Goal: Task Accomplishment & Management: Manage account settings

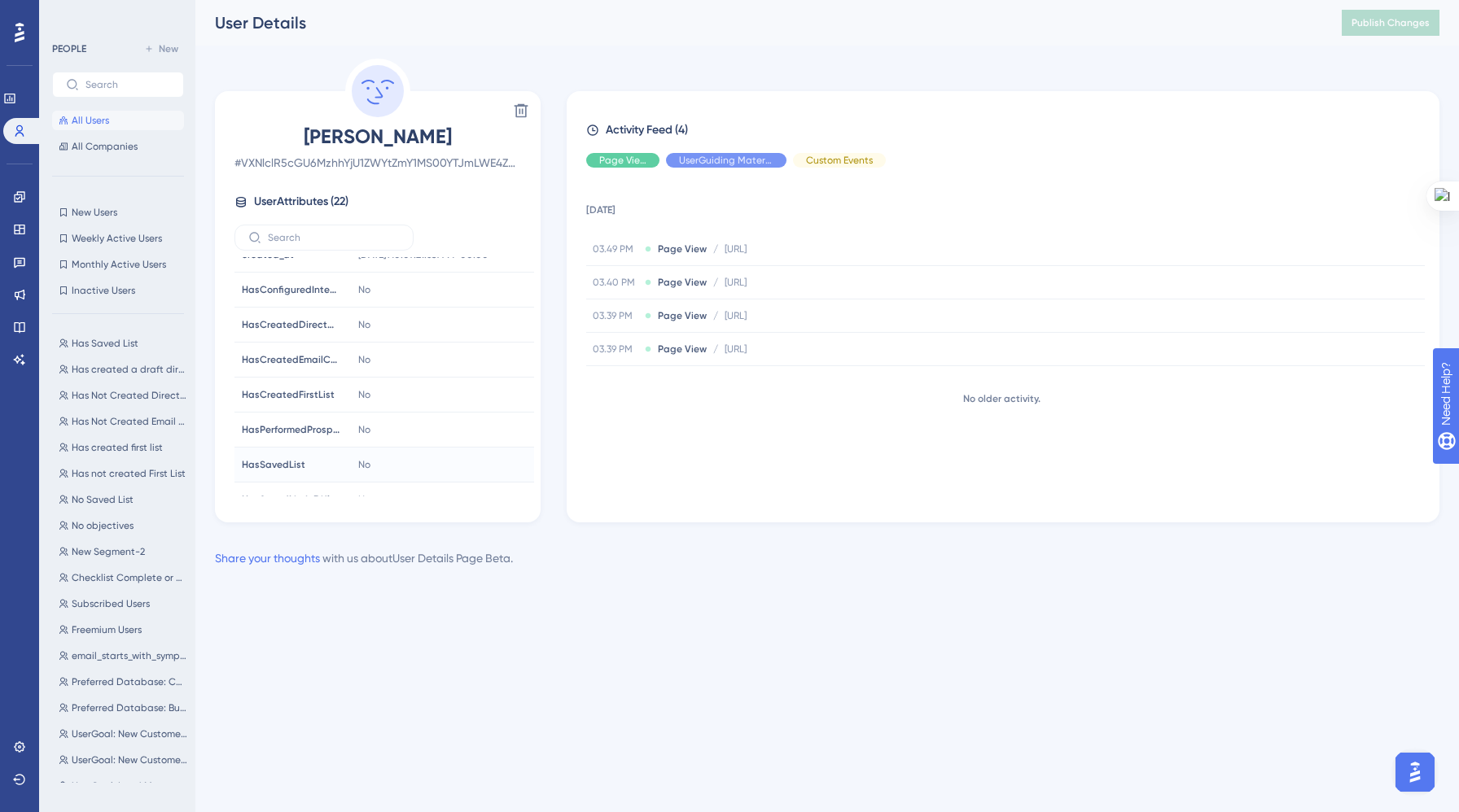
scroll to position [331, 0]
click at [21, 195] on icon at bounding box center [19, 196] width 10 height 10
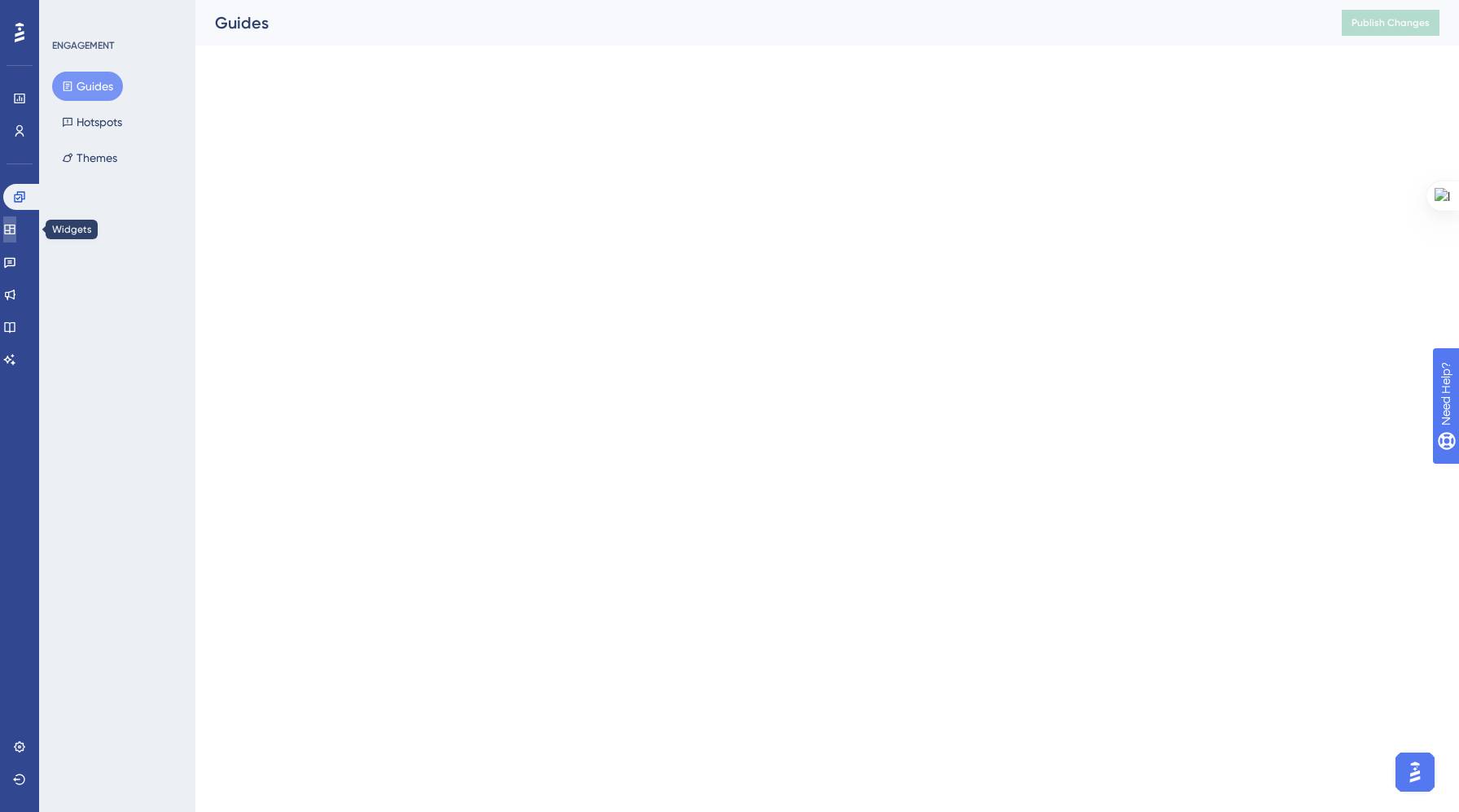
click at [16, 238] on link at bounding box center [9, 229] width 13 height 26
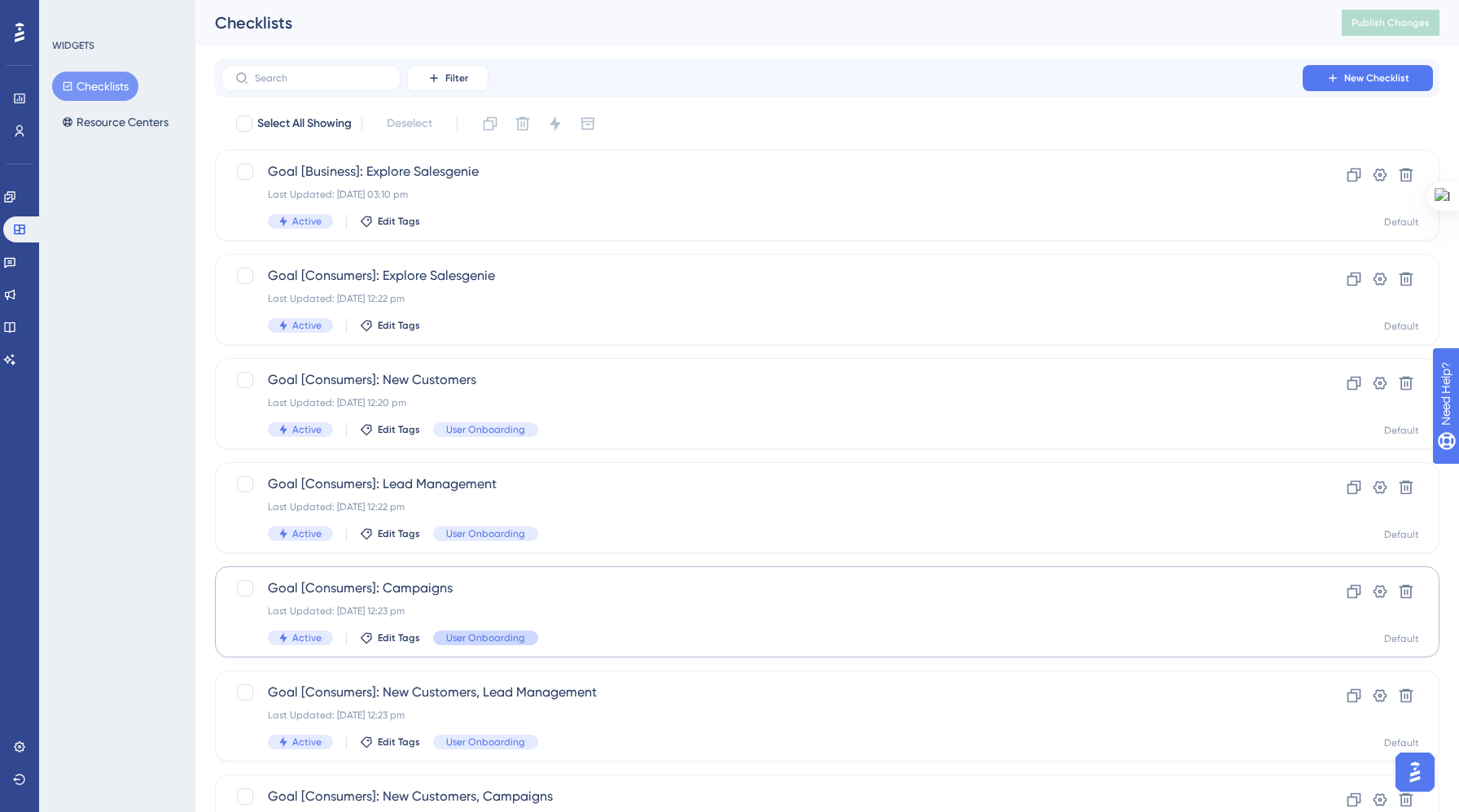
scroll to position [451, 0]
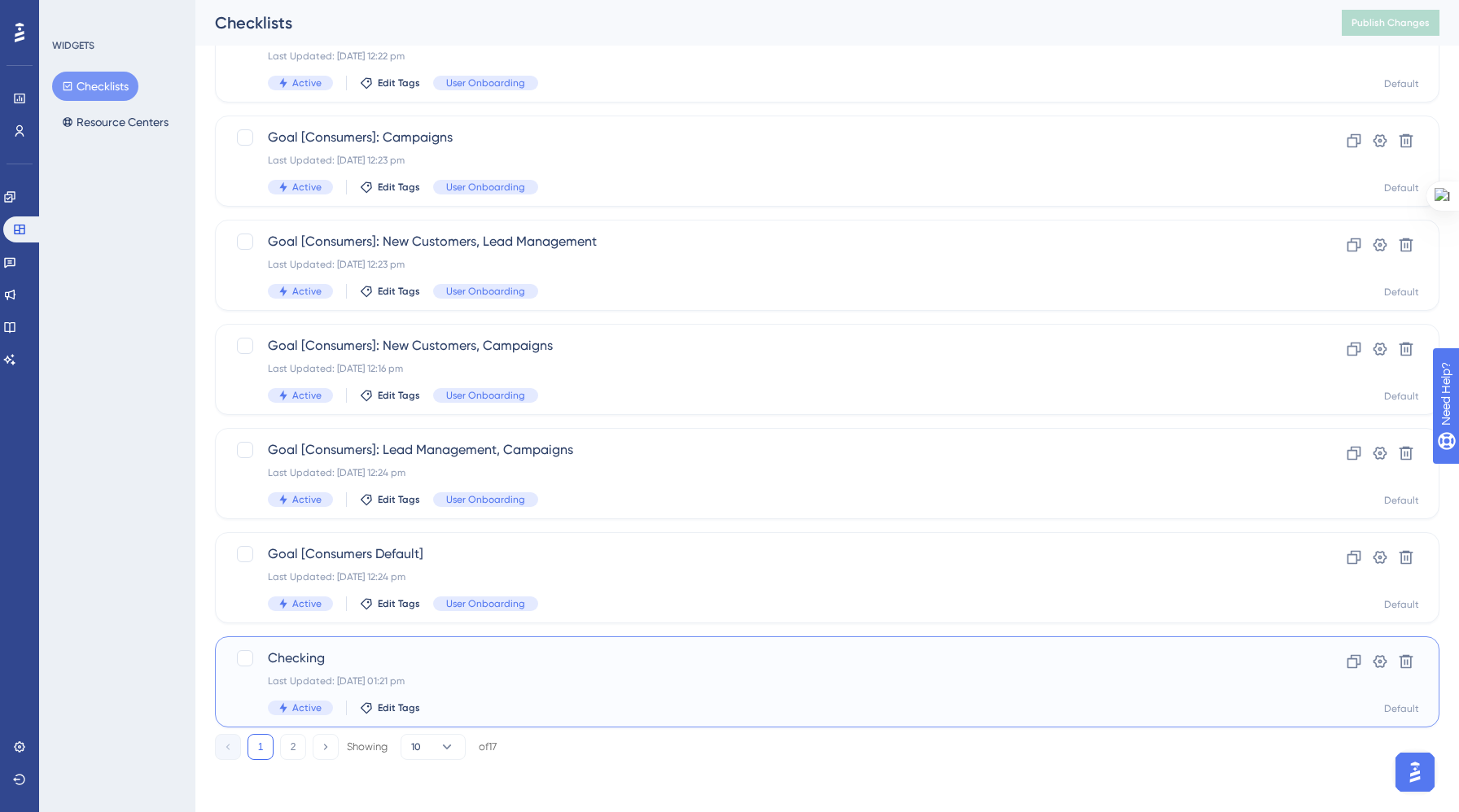
click at [390, 665] on span "Checking" at bounding box center [762, 658] width 988 height 20
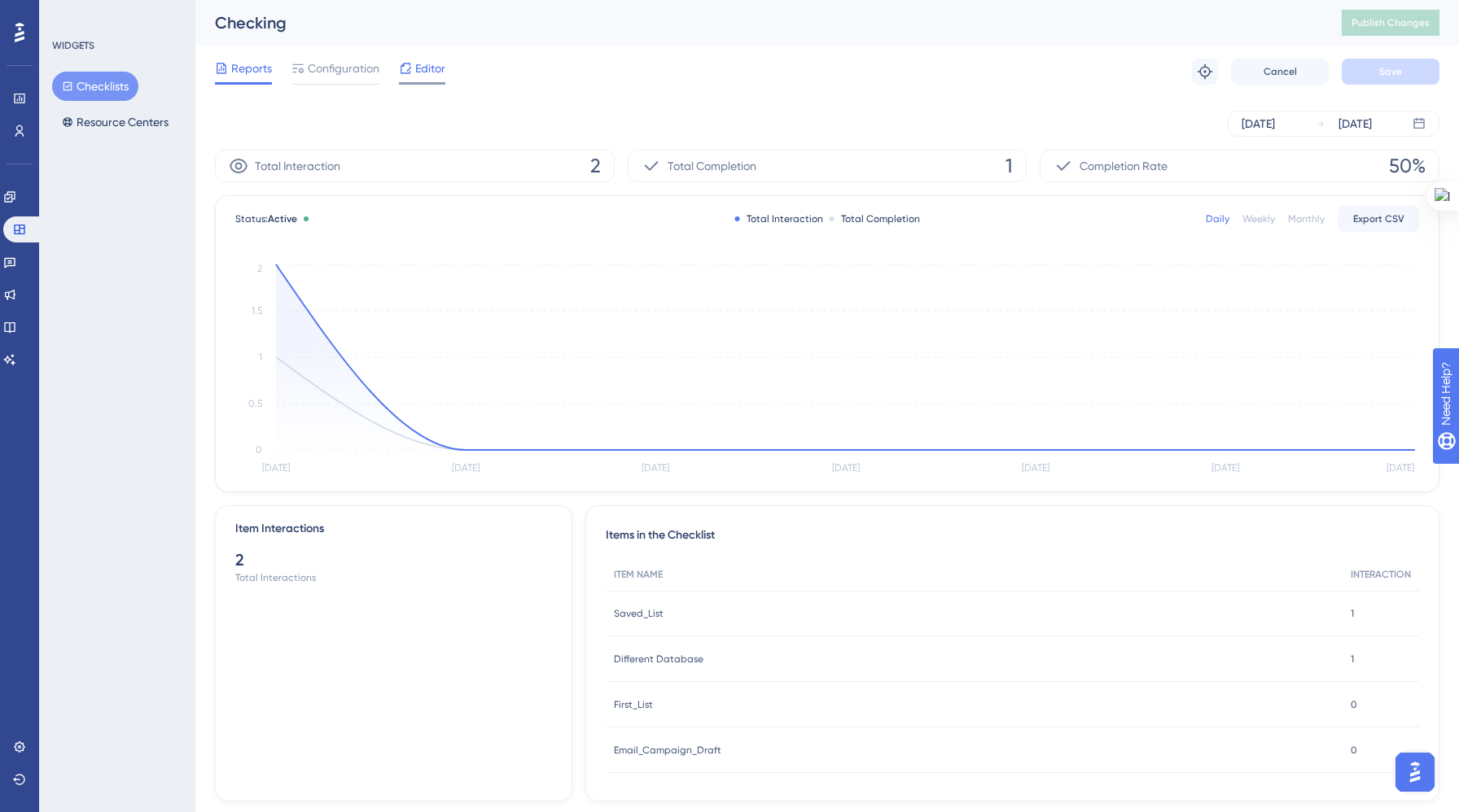
click at [440, 65] on span "Editor" at bounding box center [430, 68] width 30 height 20
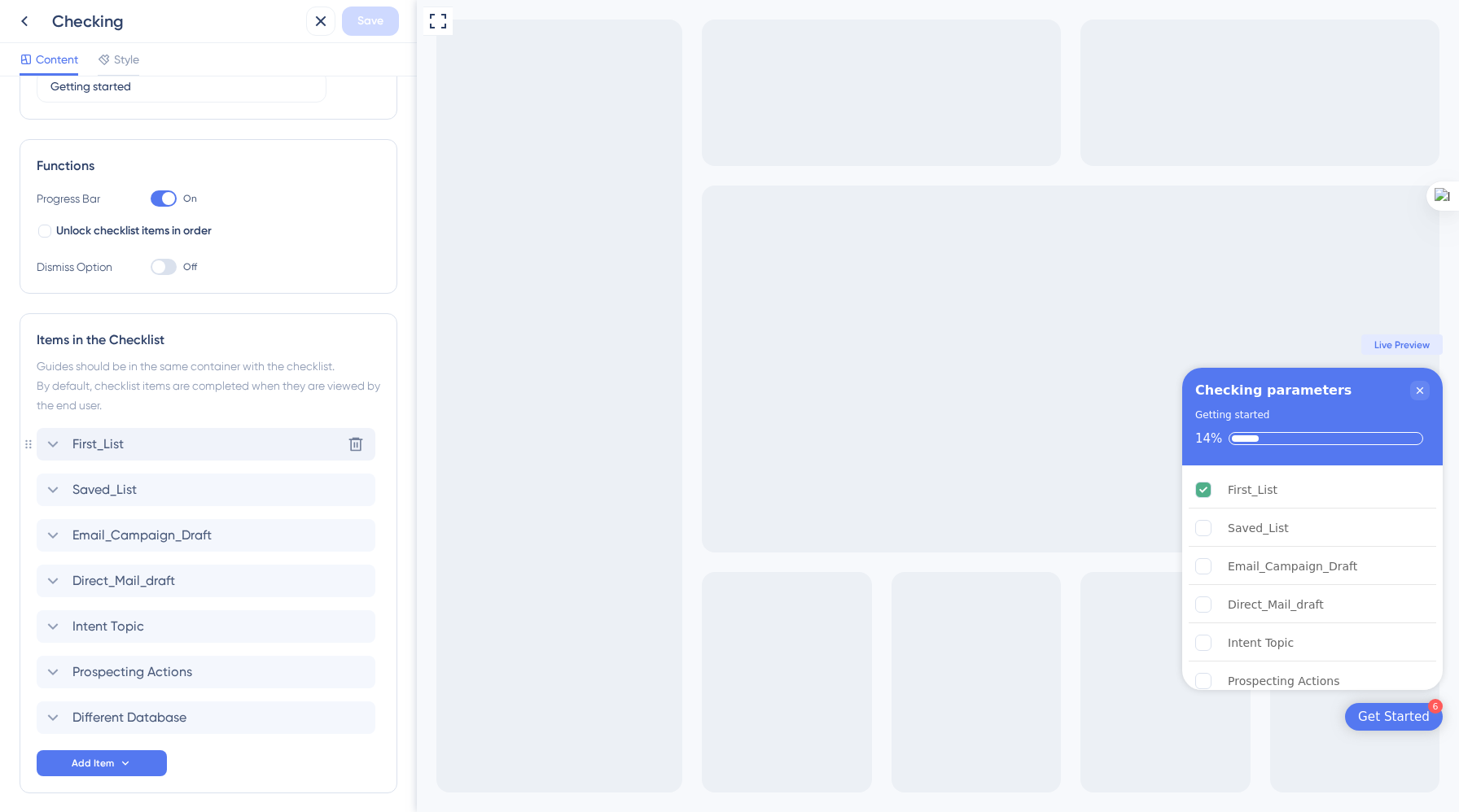
click at [163, 442] on div "First_List Delete" at bounding box center [206, 444] width 339 height 33
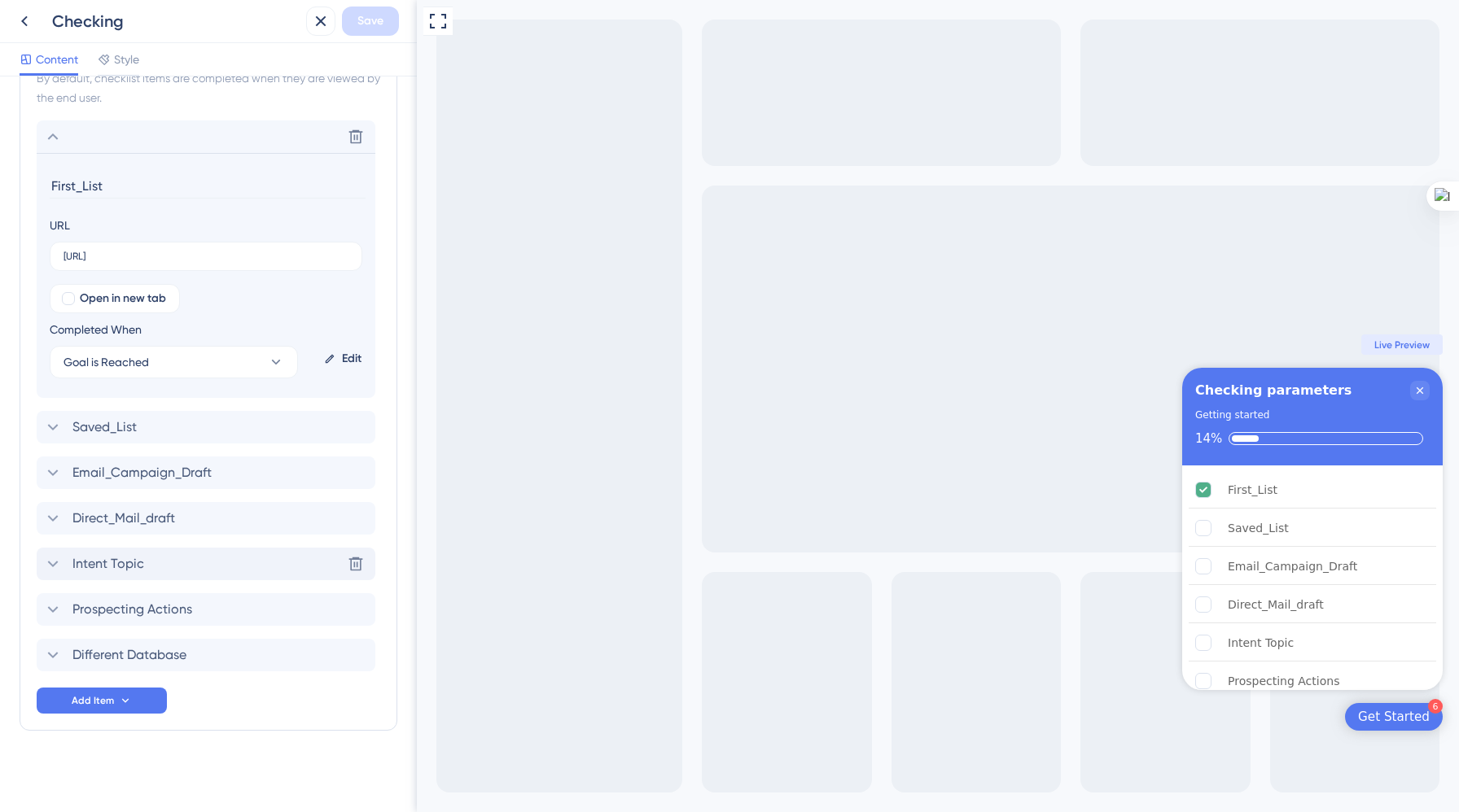
scroll to position [487, 0]
click at [353, 353] on div "Edit" at bounding box center [342, 356] width 51 height 39
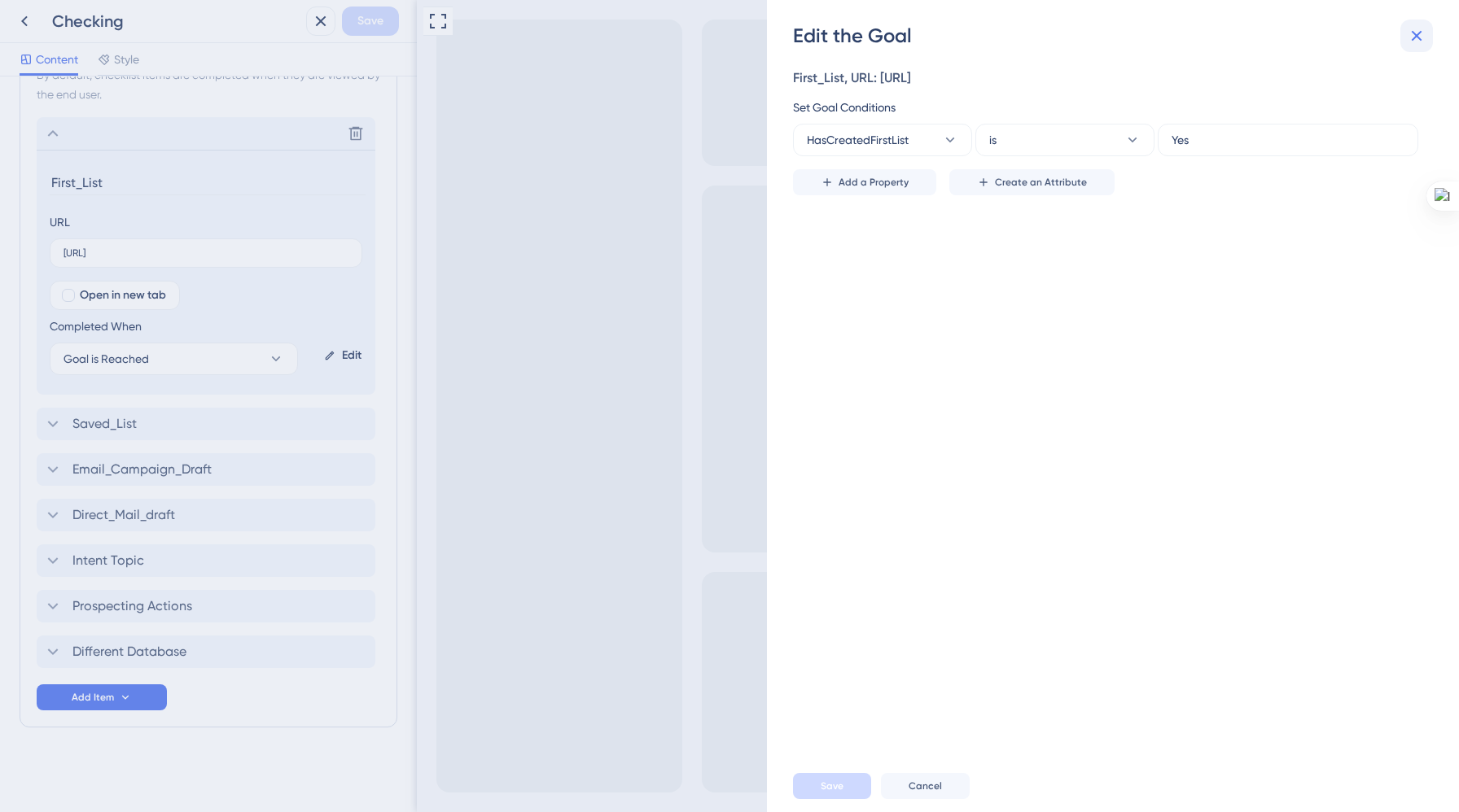
click at [1420, 37] on icon at bounding box center [1416, 35] width 20 height 20
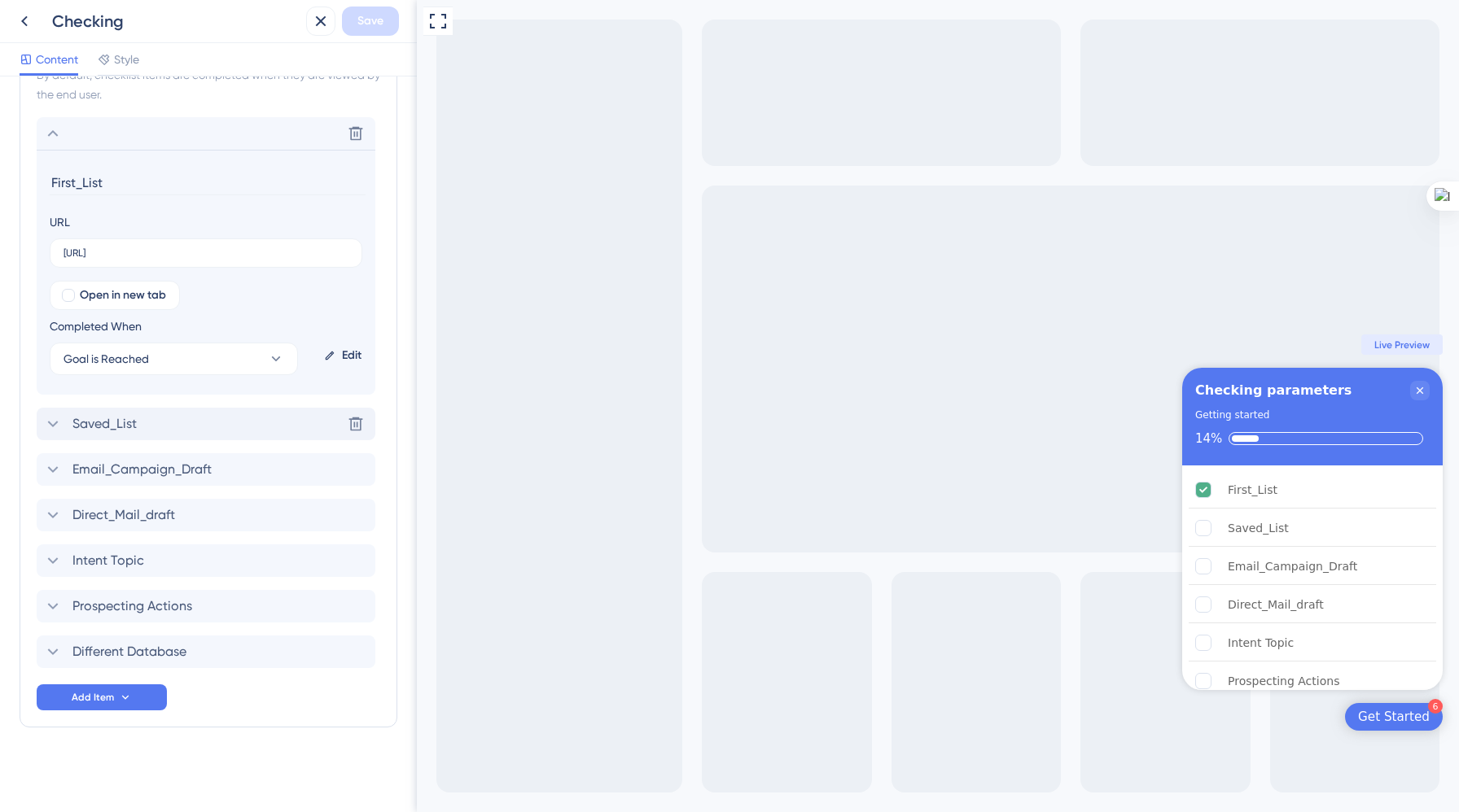
click at [236, 415] on div "Saved_List Delete" at bounding box center [206, 424] width 339 height 33
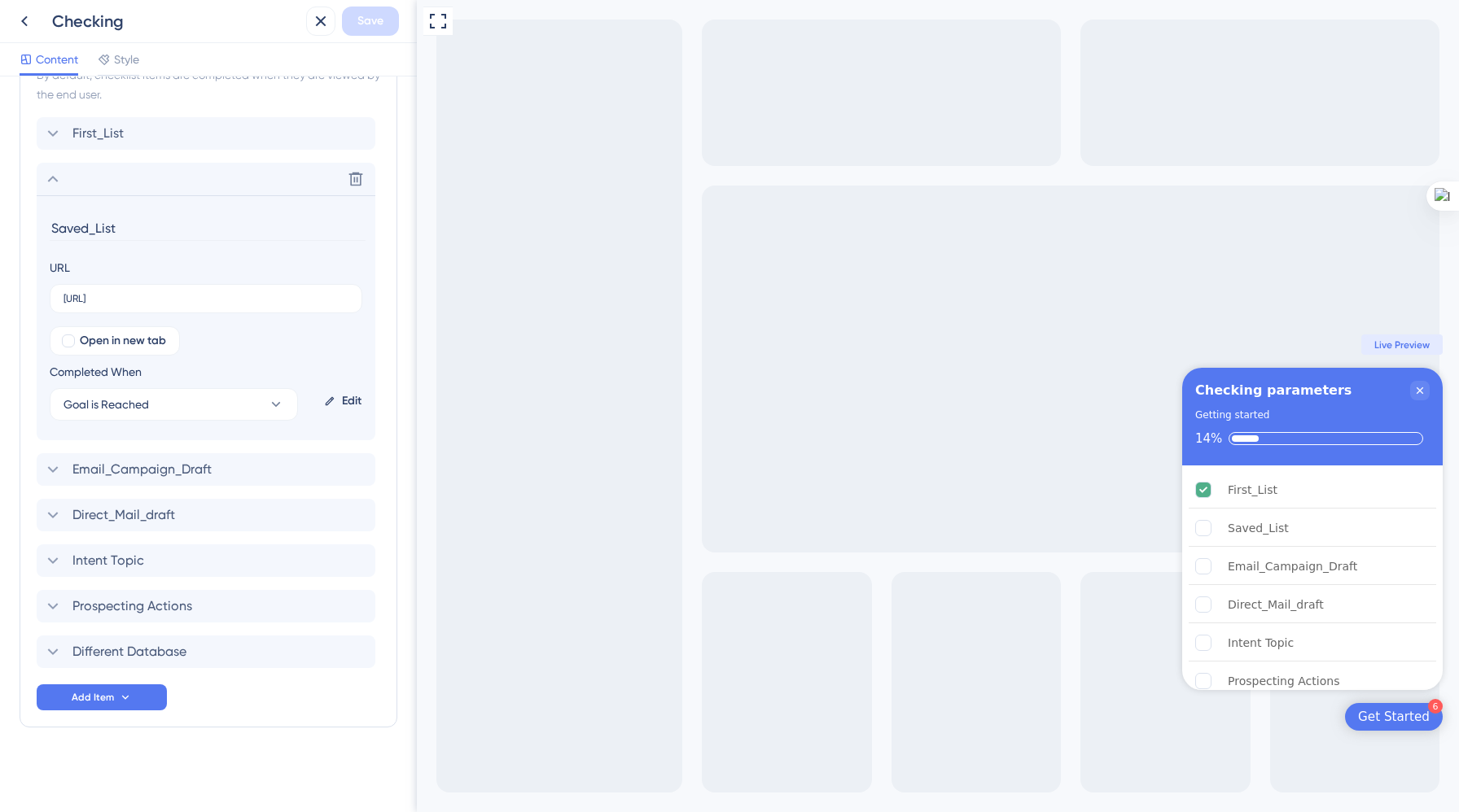
click at [348, 399] on div "Edit" at bounding box center [342, 401] width 51 height 39
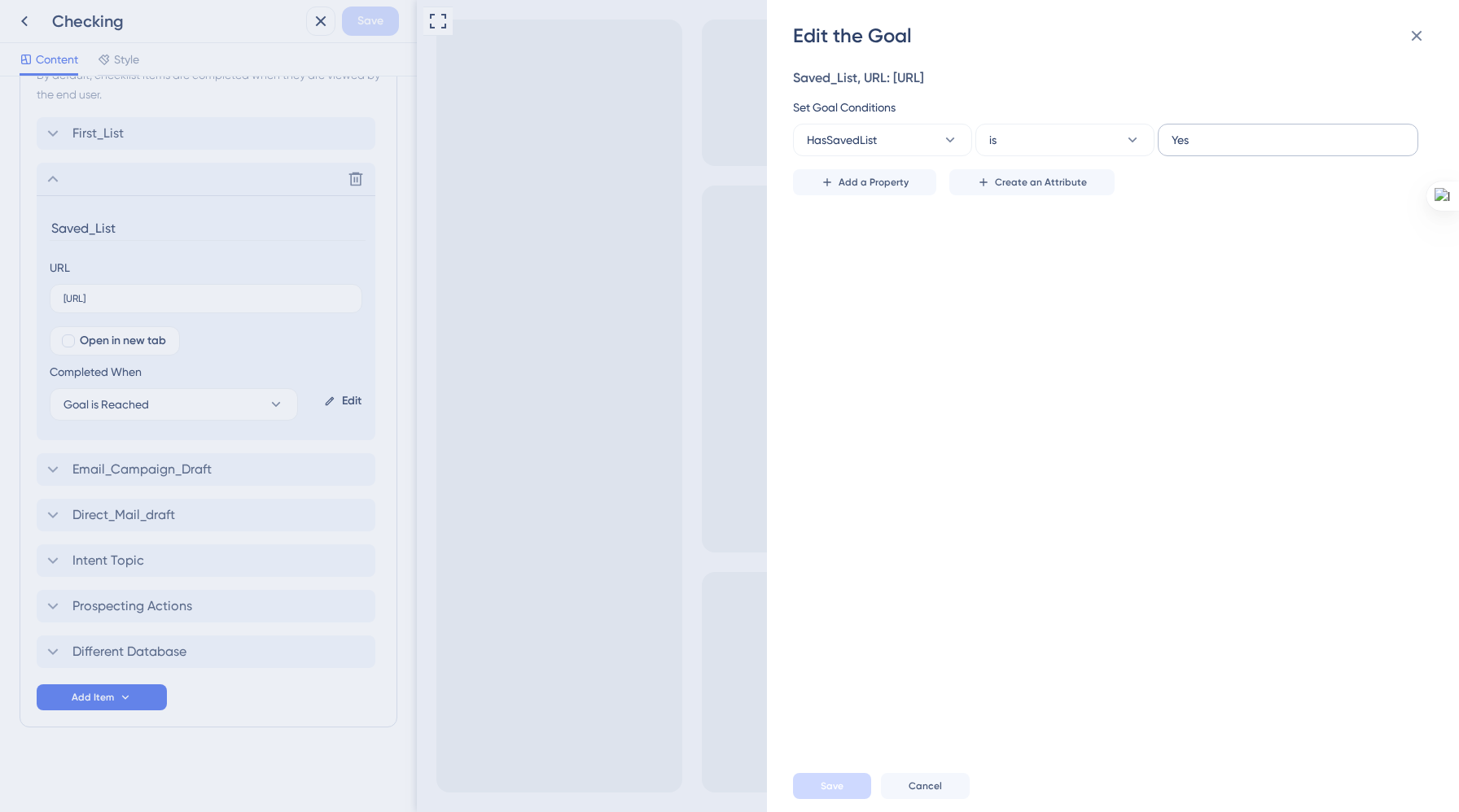
click at [1200, 125] on label "Yes" at bounding box center [1287, 140] width 261 height 33
click at [1200, 131] on input "Yes" at bounding box center [1287, 140] width 232 height 18
click at [1206, 143] on input "Yes" at bounding box center [1287, 140] width 232 height 18
click at [1425, 30] on icon at bounding box center [1416, 35] width 20 height 20
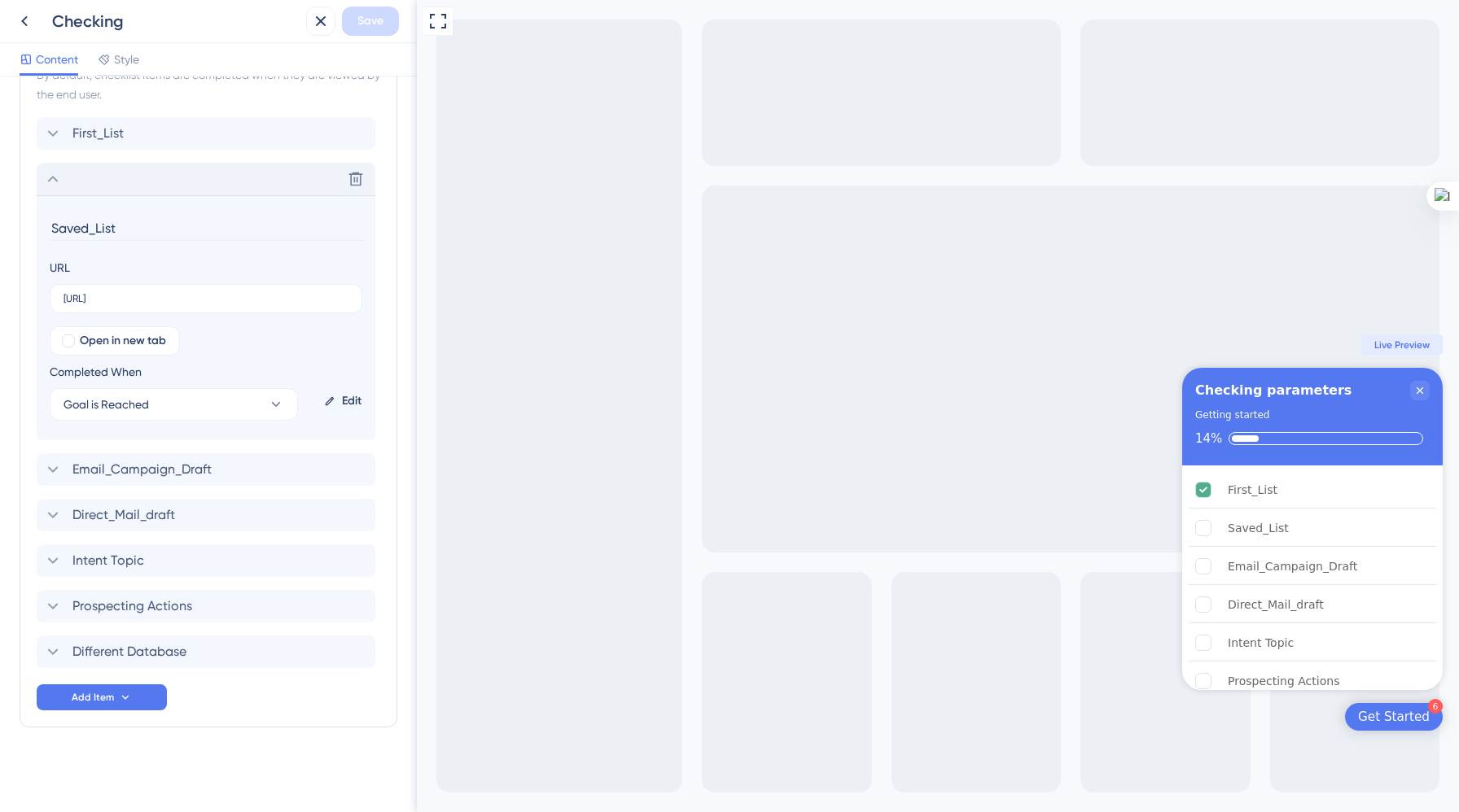
click at [232, 190] on div "Delete" at bounding box center [206, 179] width 339 height 33
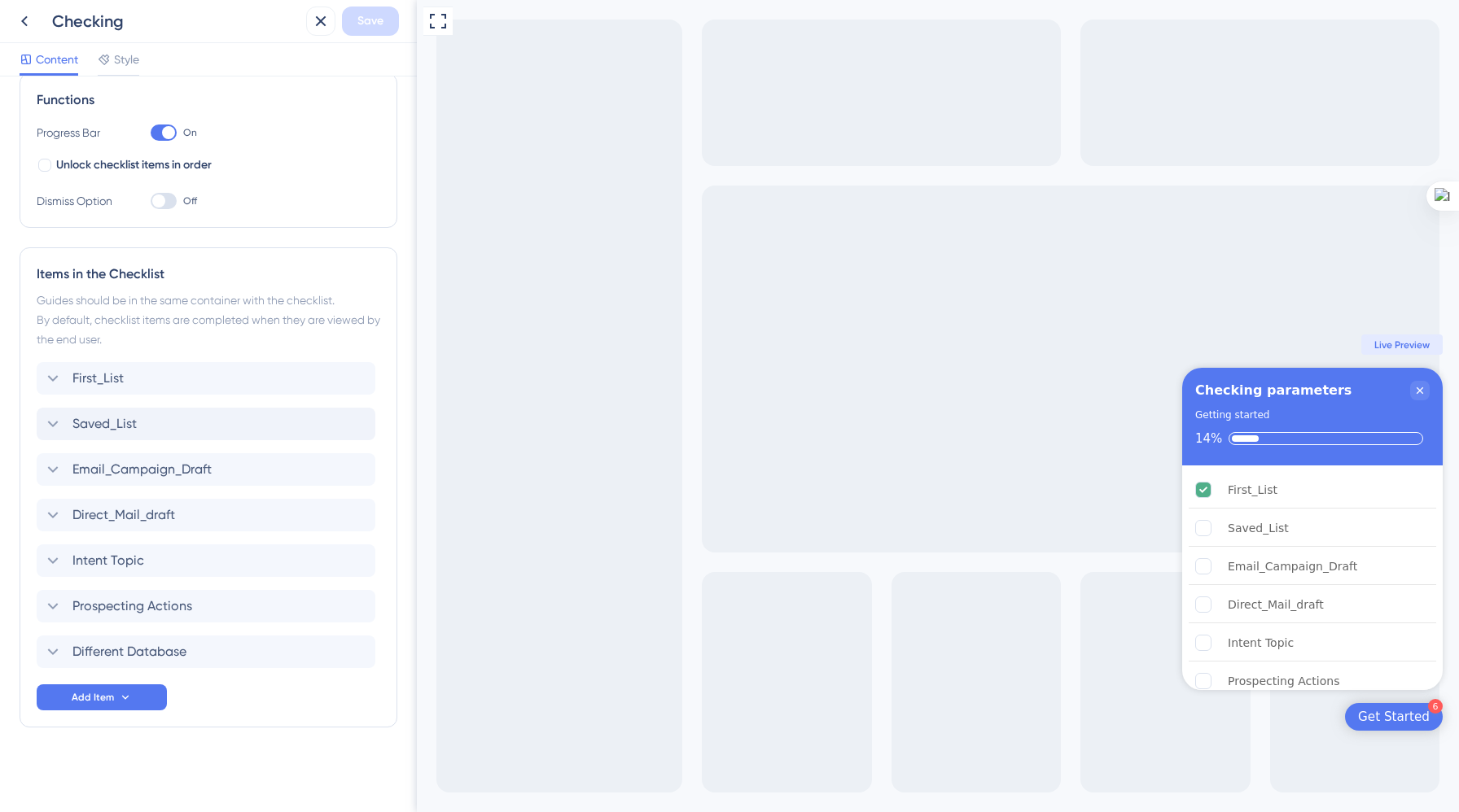
scroll to position [243, 0]
click at [206, 377] on div "First_List Delete" at bounding box center [206, 378] width 339 height 33
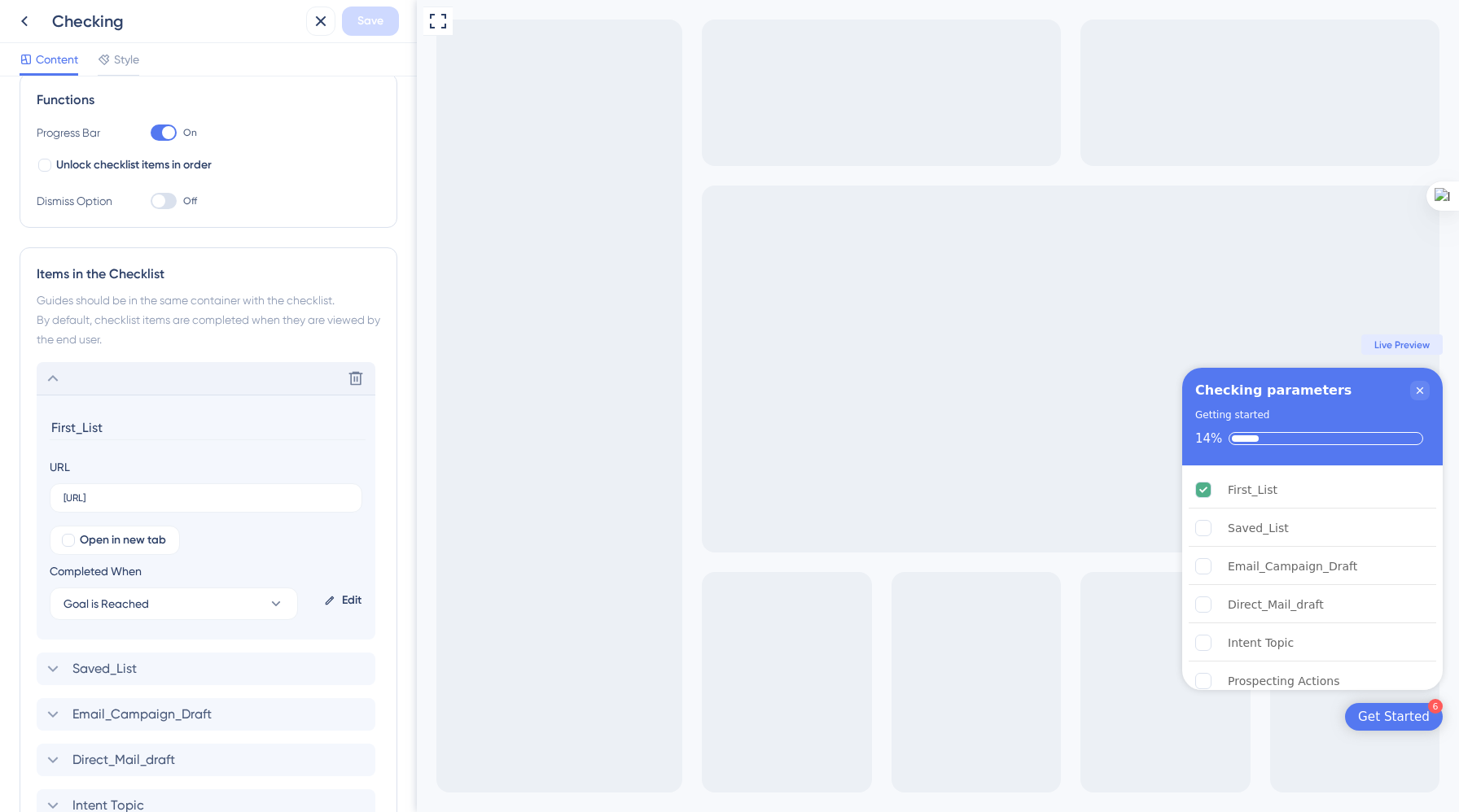
scroll to position [487, 0]
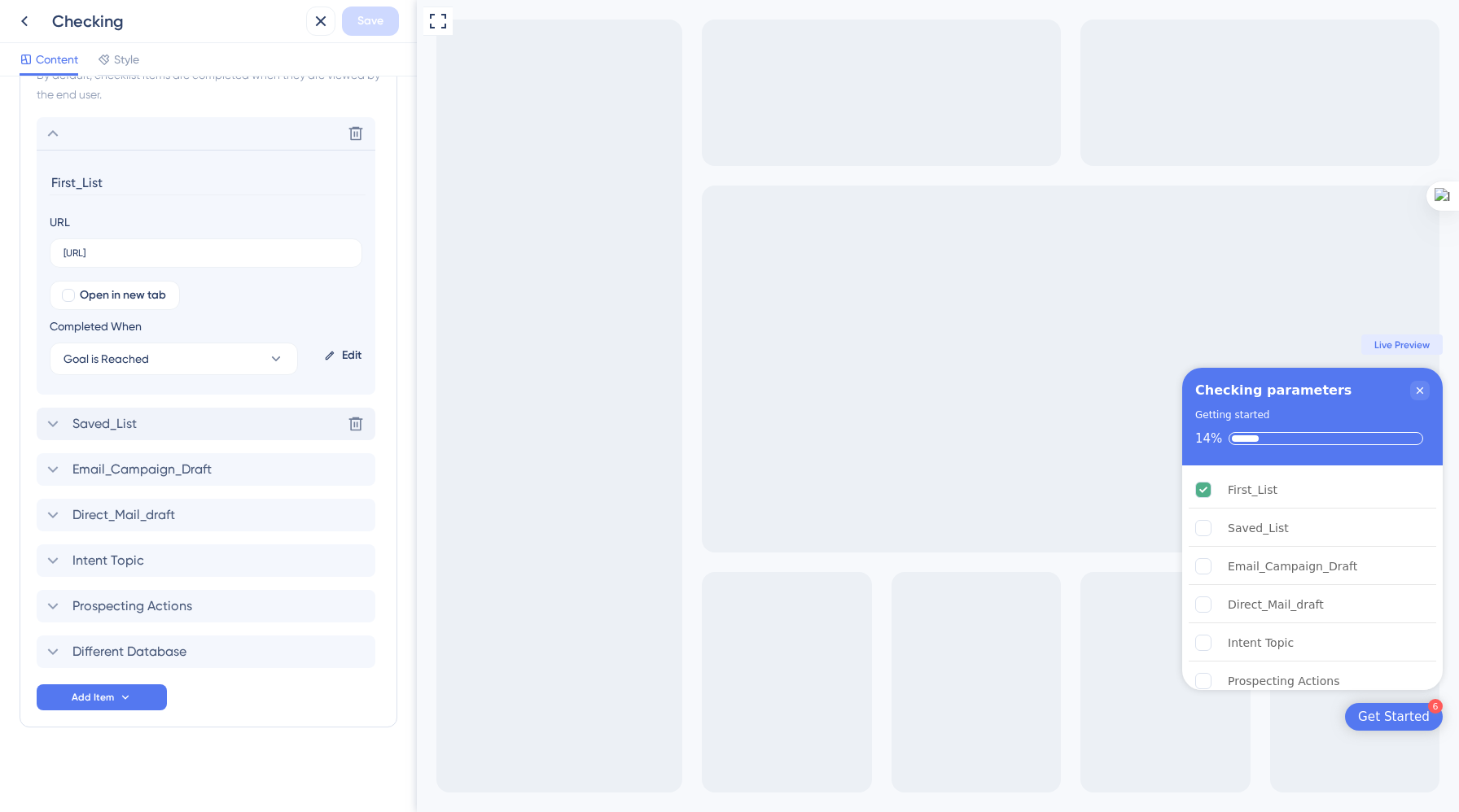
click at [127, 426] on span "Saved_List" at bounding box center [104, 424] width 64 height 20
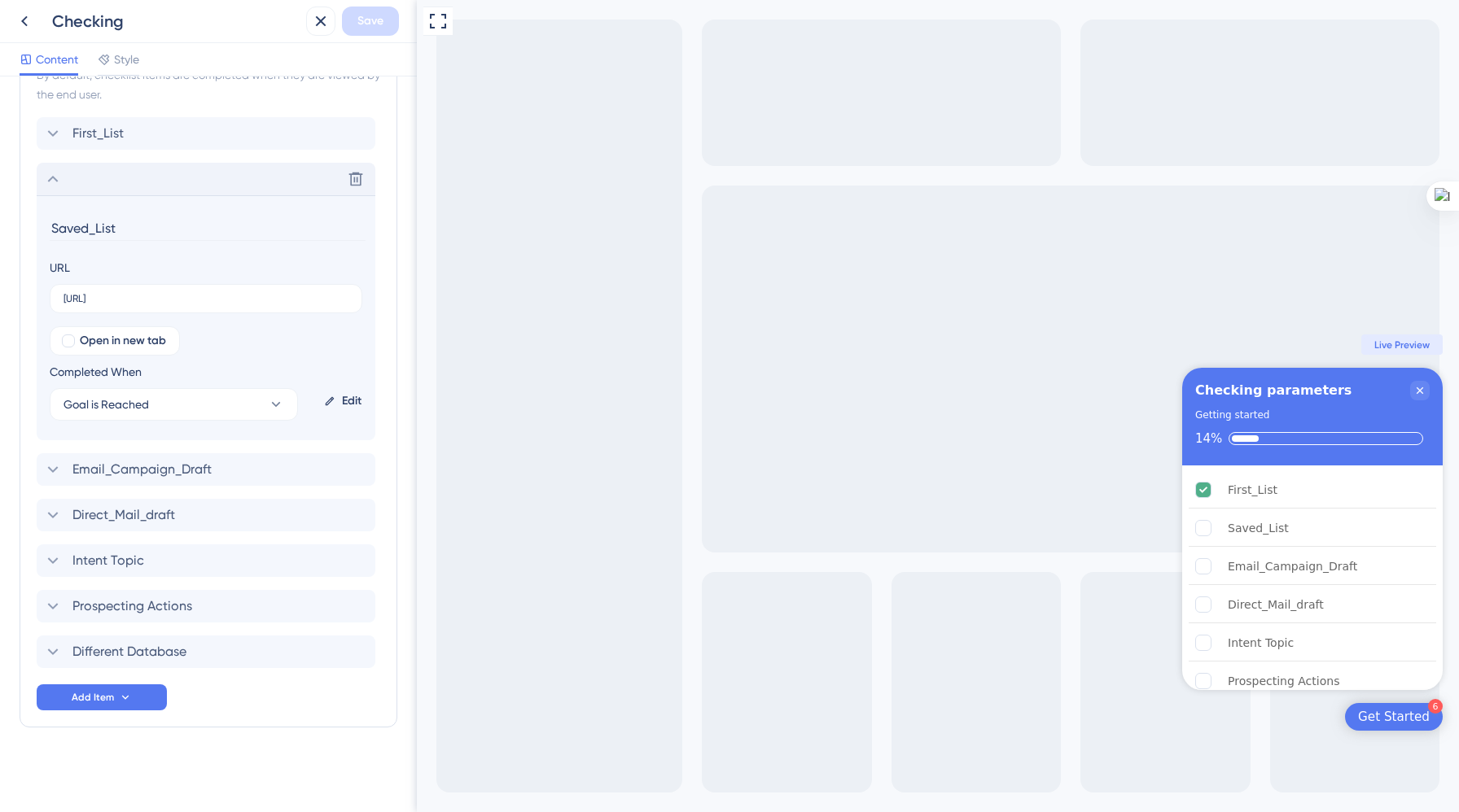
click at [356, 400] on div "Edit" at bounding box center [342, 401] width 51 height 39
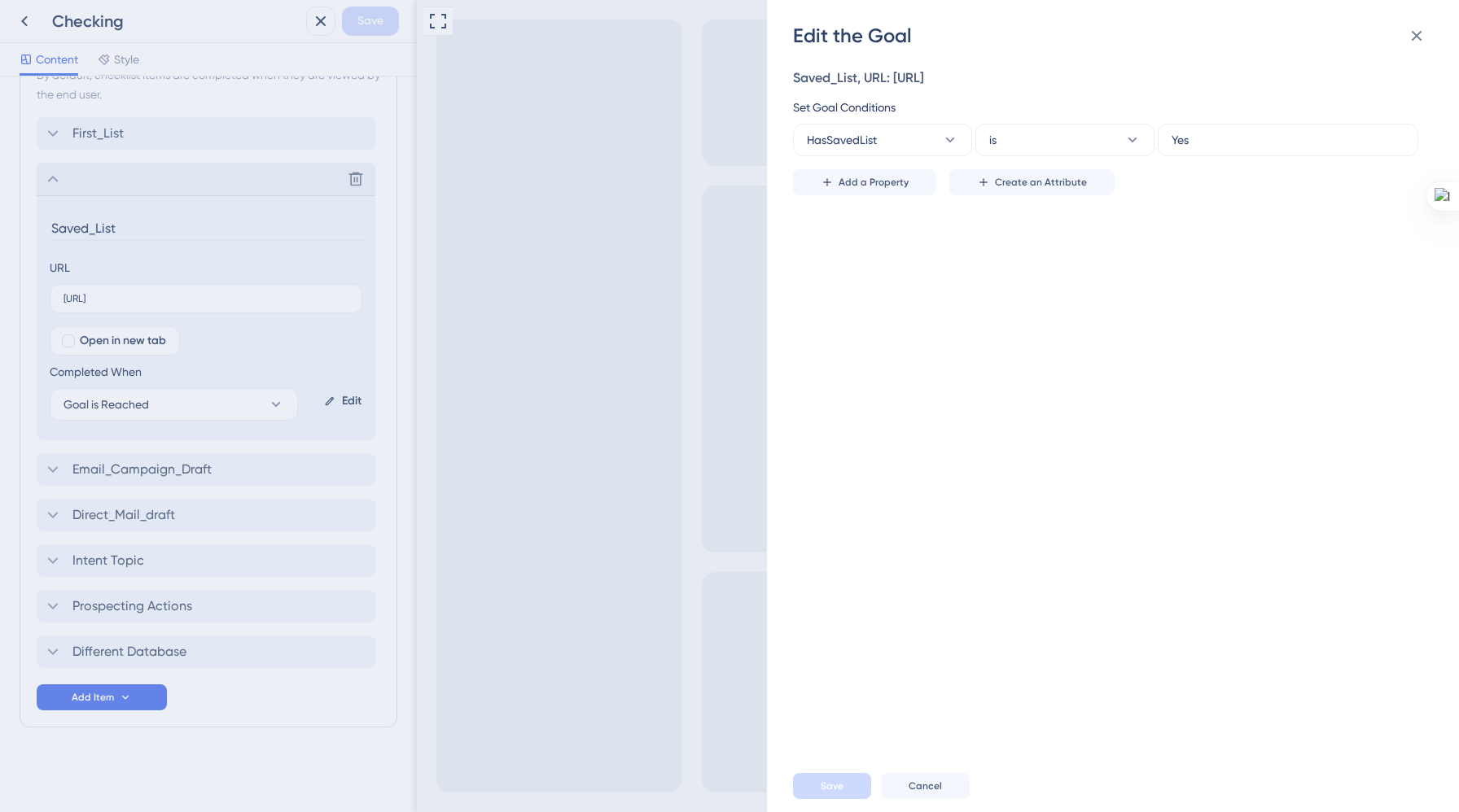
click at [24, 17] on div "Edit the Goal Saved_List, URL: http://localhost:3000/ Set Goal Conditions HasSa…" at bounding box center [729, 406] width 1459 height 812
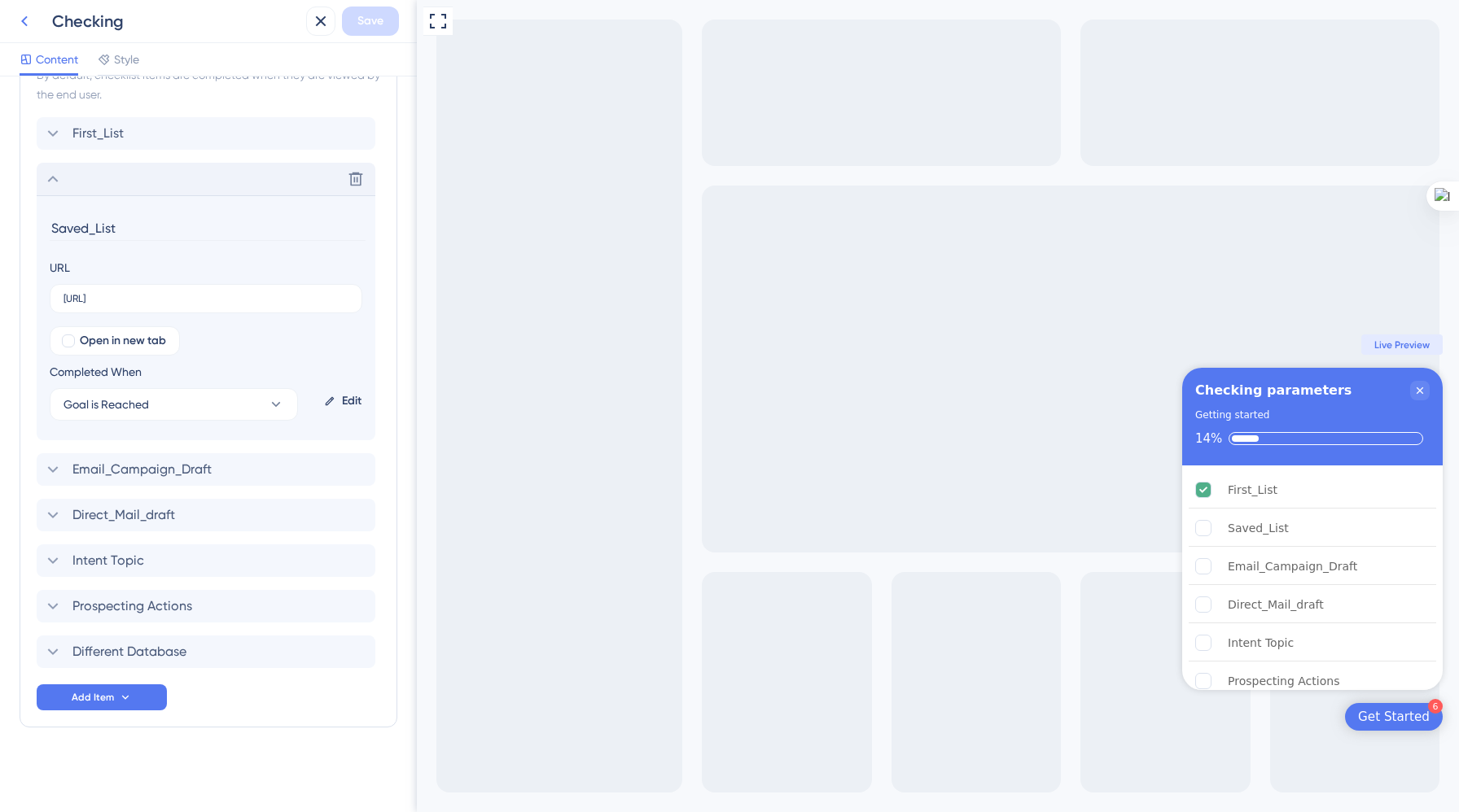
click at [20, 19] on icon at bounding box center [24, 21] width 20 height 20
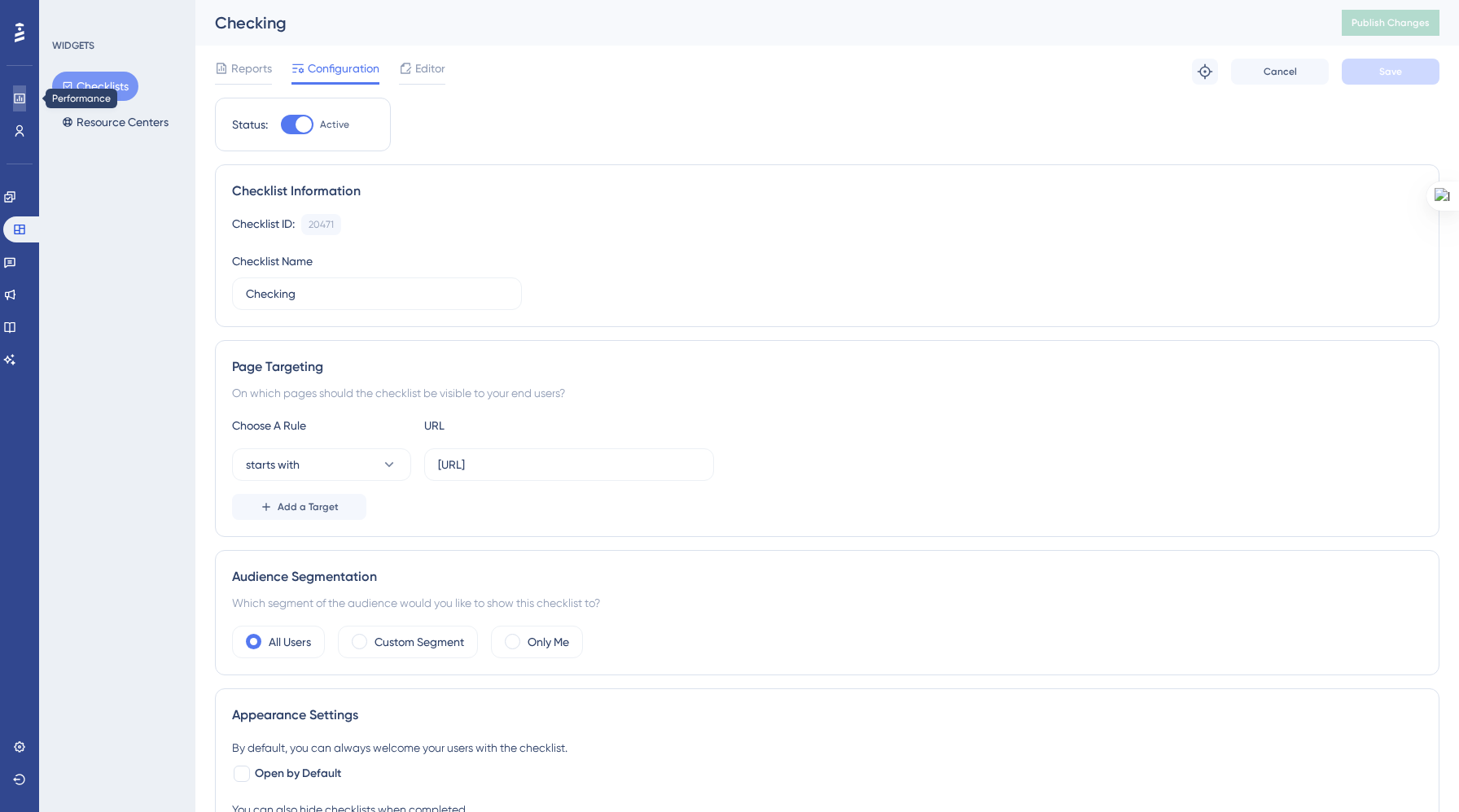
click at [13, 110] on link at bounding box center [19, 99] width 13 height 26
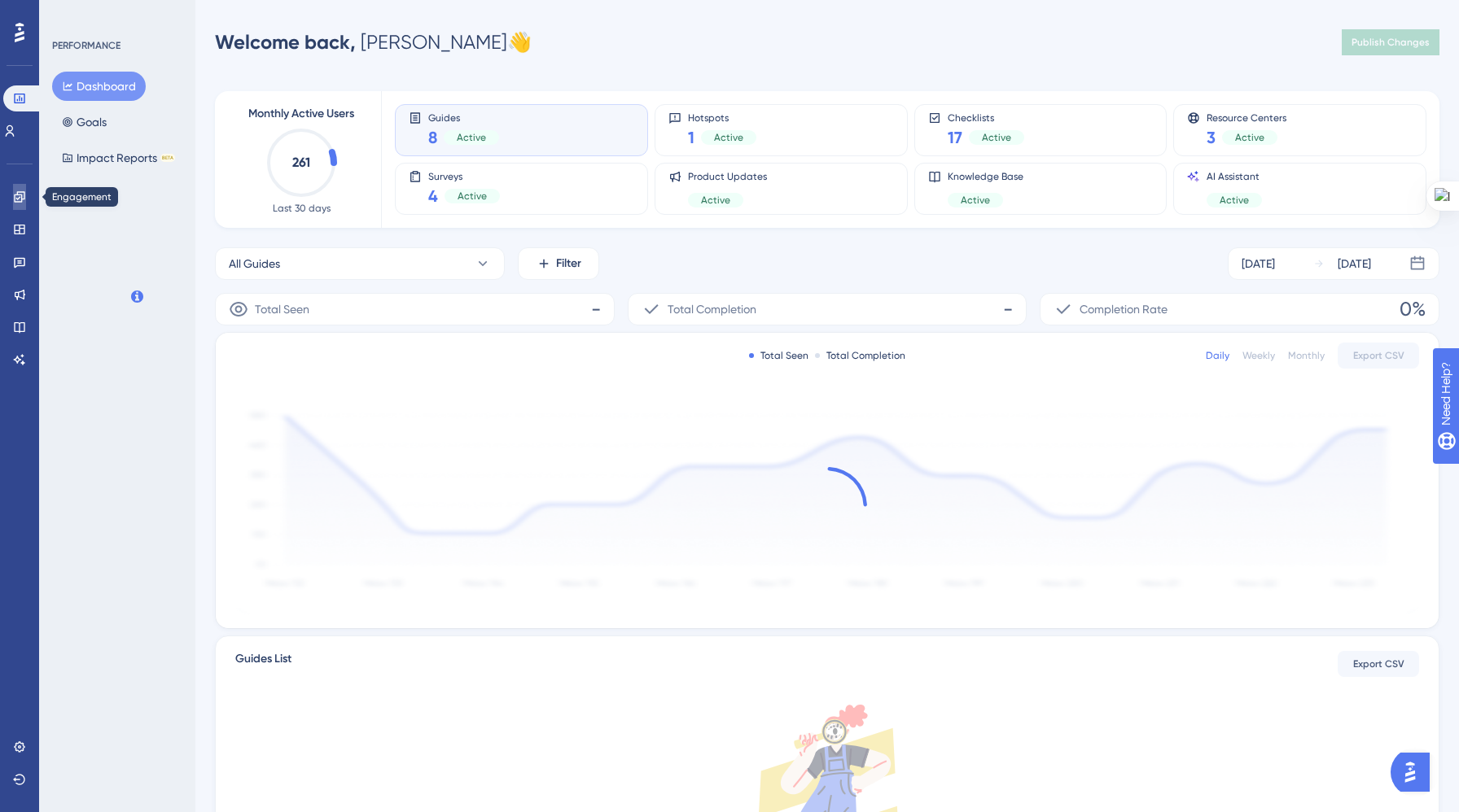
click at [17, 201] on icon at bounding box center [19, 196] width 13 height 13
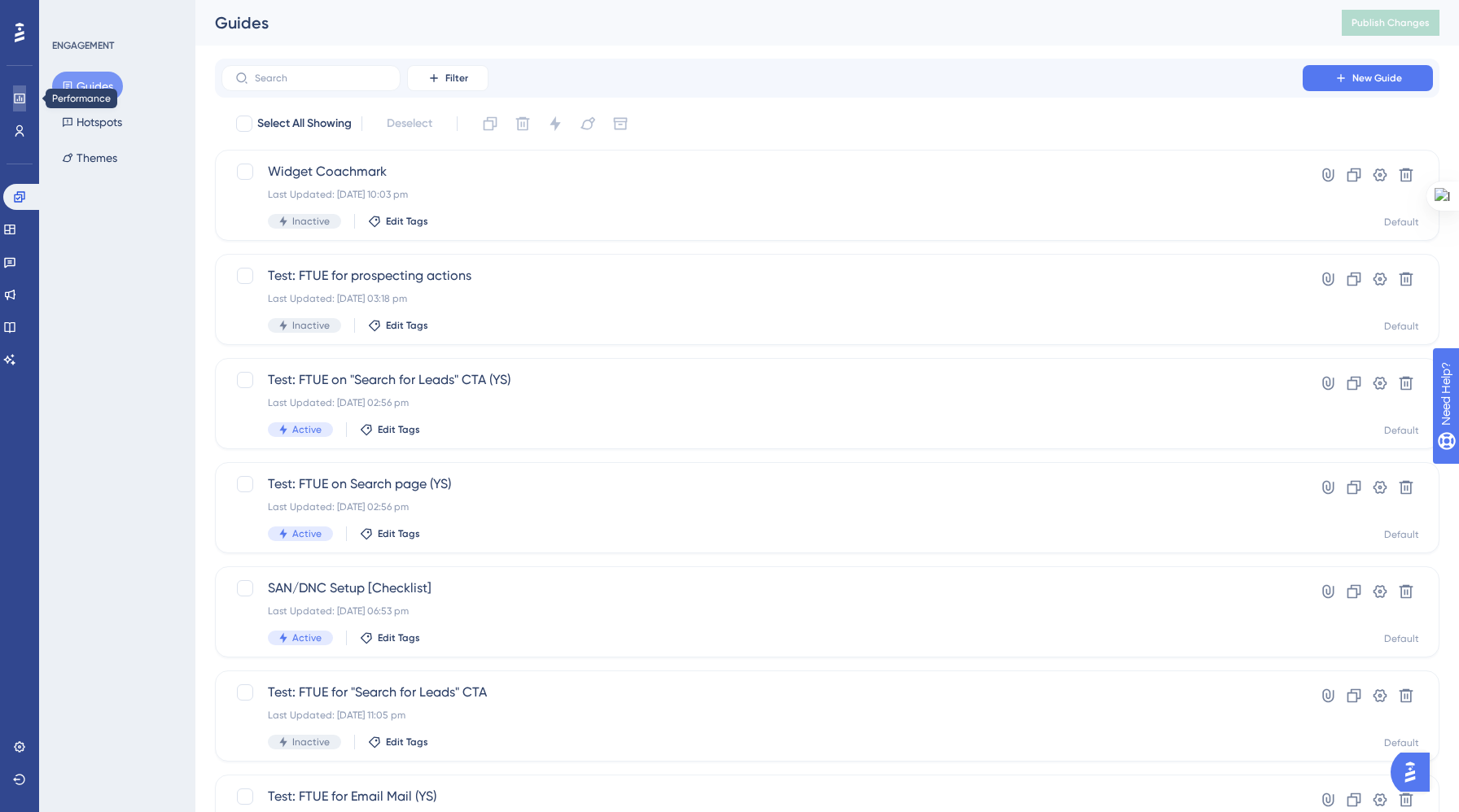
click at [17, 87] on link at bounding box center [19, 99] width 13 height 26
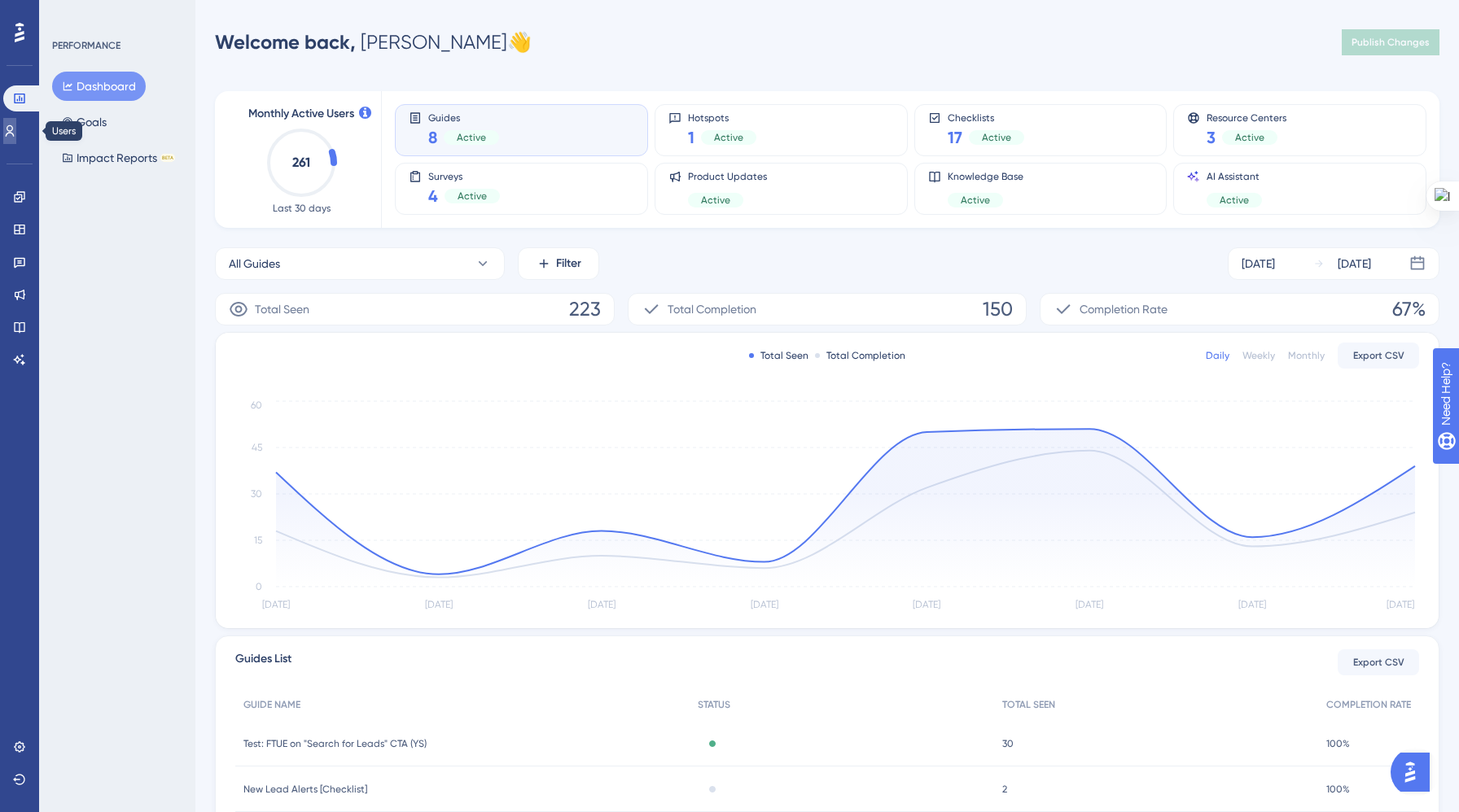
click at [16, 135] on icon at bounding box center [9, 130] width 13 height 13
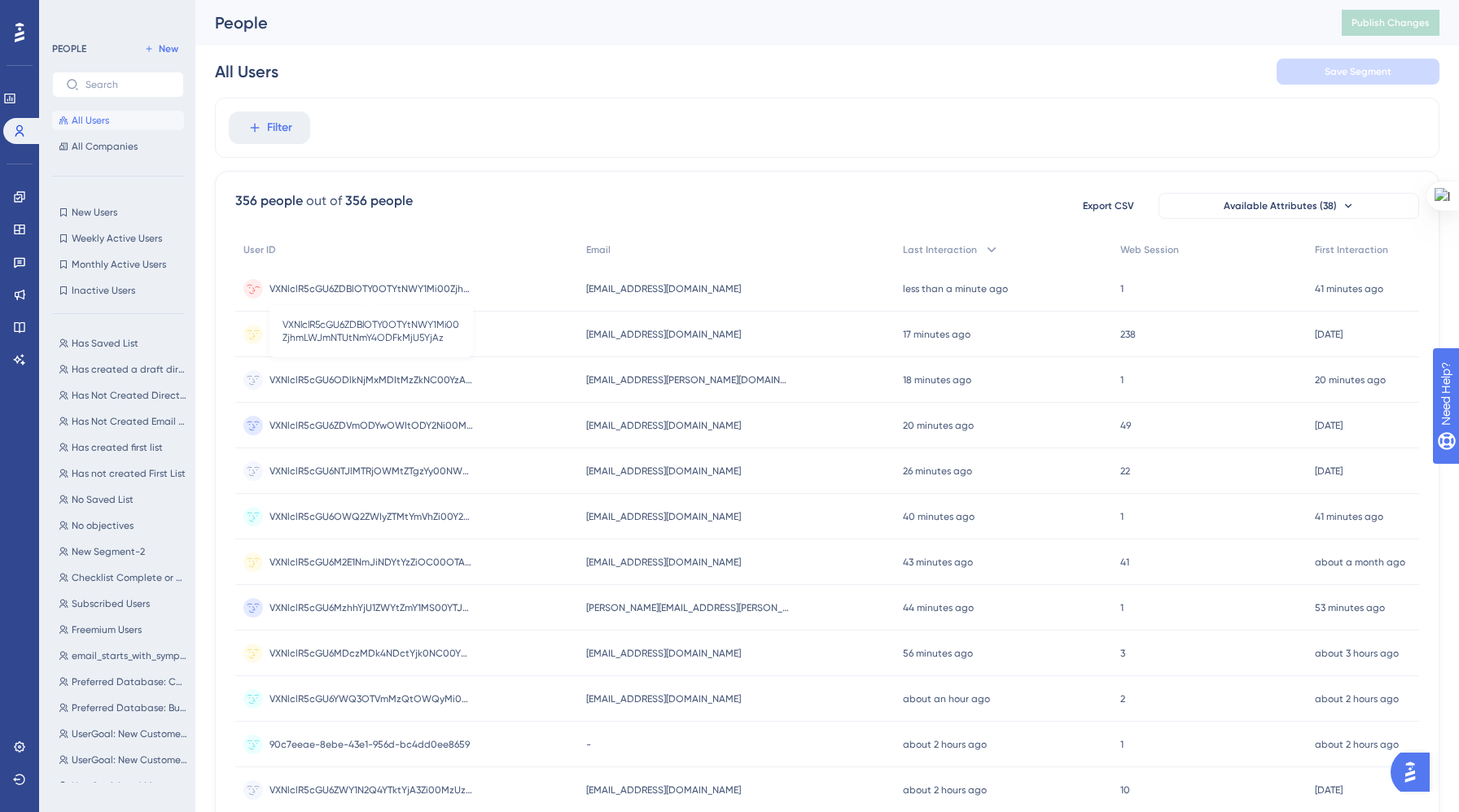
click at [367, 286] on span "VXNlclR5cGU6ZDBlOTY0OTYtNWY1Mi00ZjhmLWJmNTUtNmY4ODFkMjU5YjAz" at bounding box center [371, 288] width 203 height 13
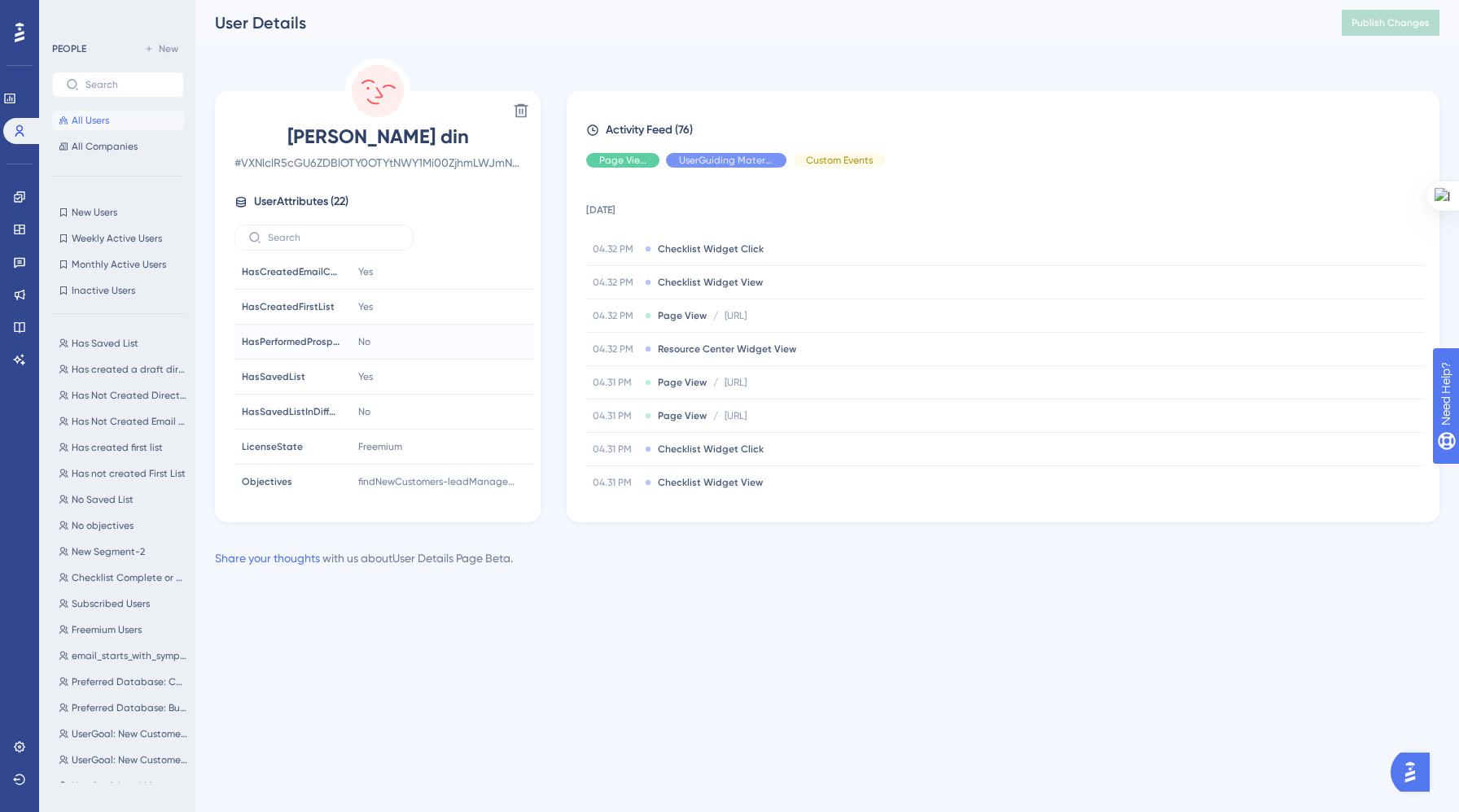
scroll to position [416, 0]
click at [264, 339] on span "HasSavedList" at bounding box center [274, 336] width 63 height 13
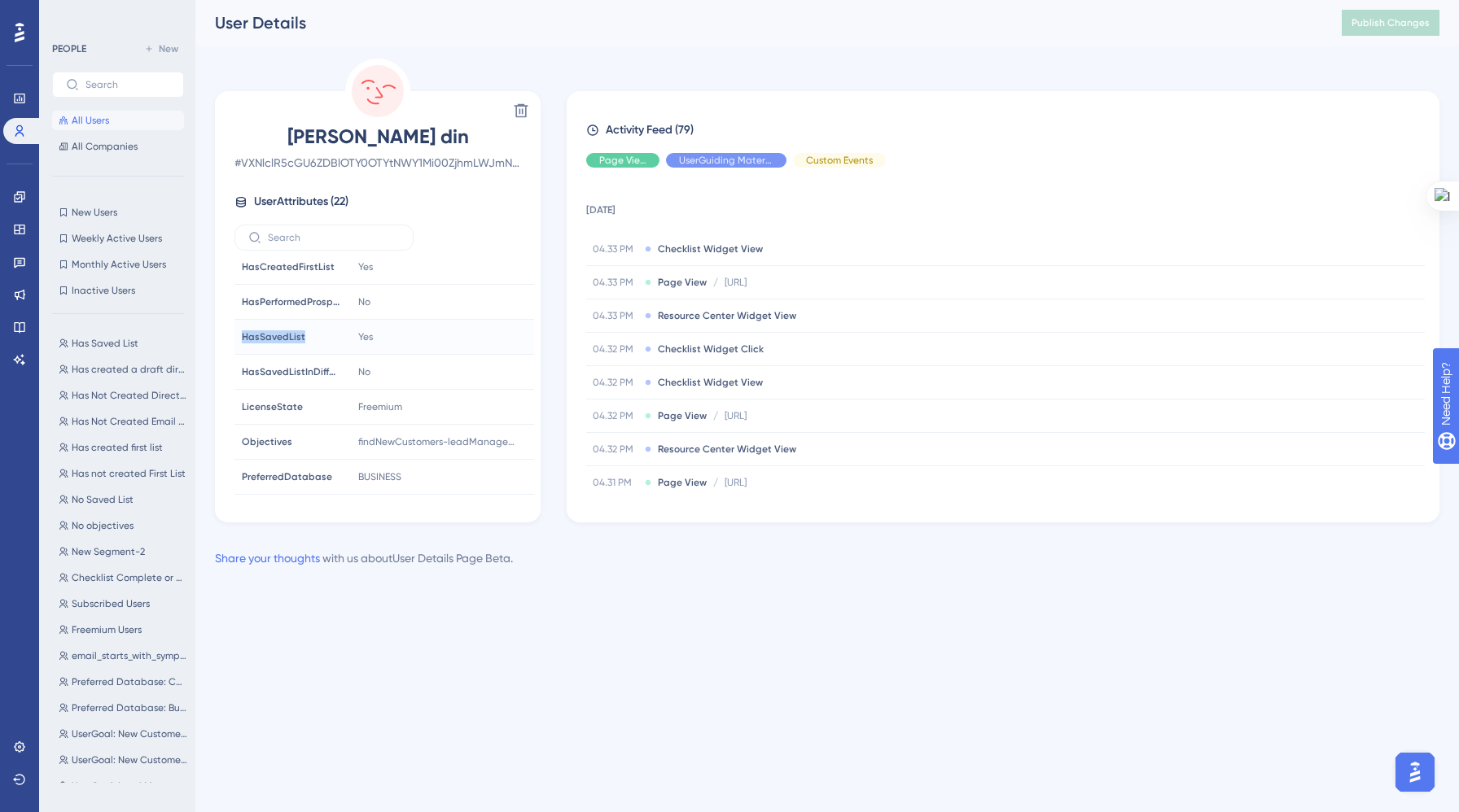
click at [264, 339] on span "HasSavedList" at bounding box center [274, 336] width 63 height 13
copy span "HasSavedList"
click at [74, 112] on button "All Users" at bounding box center [118, 120] width 132 height 20
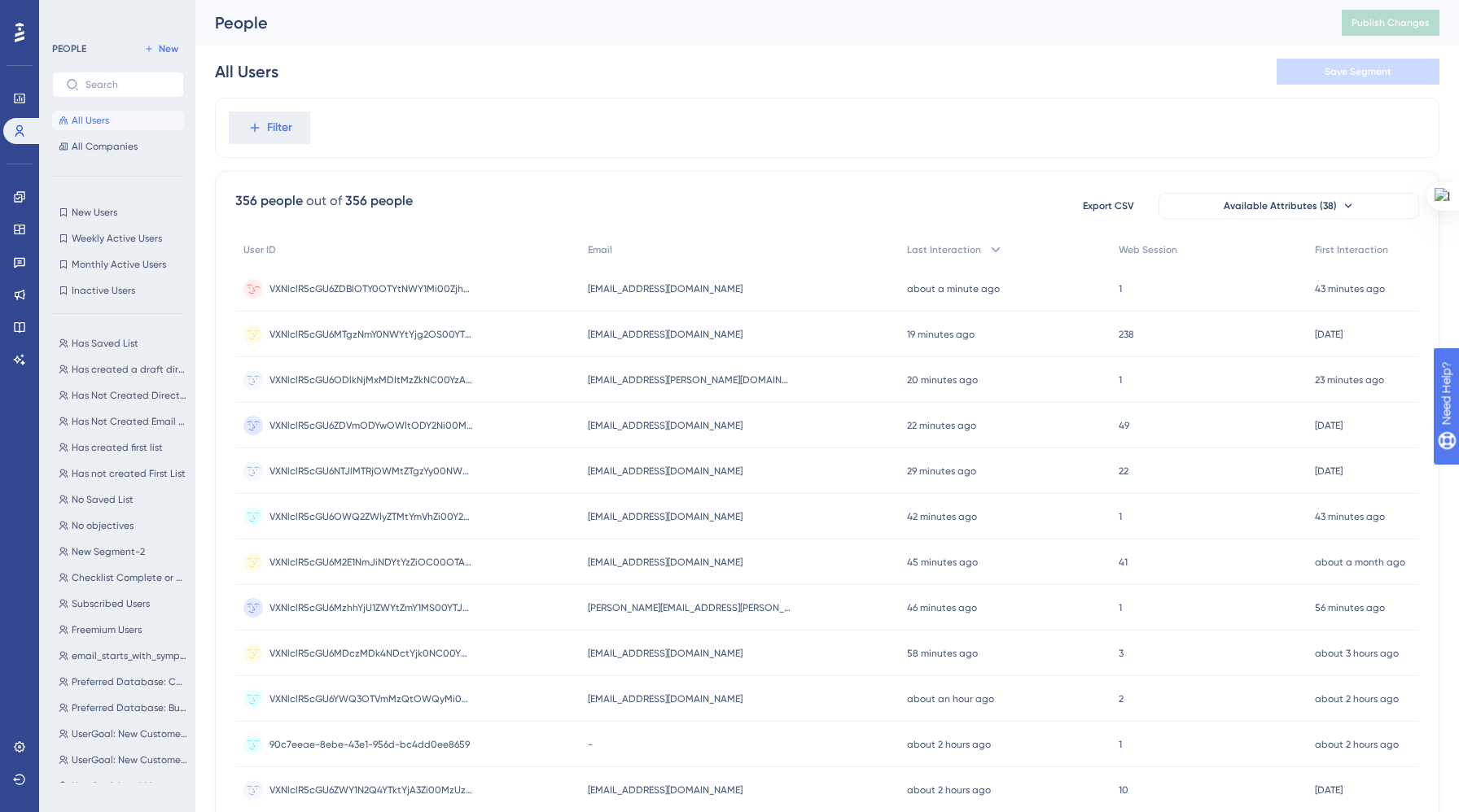
click at [624, 282] on span "[EMAIL_ADDRESS][DOMAIN_NAME]" at bounding box center [665, 288] width 154 height 13
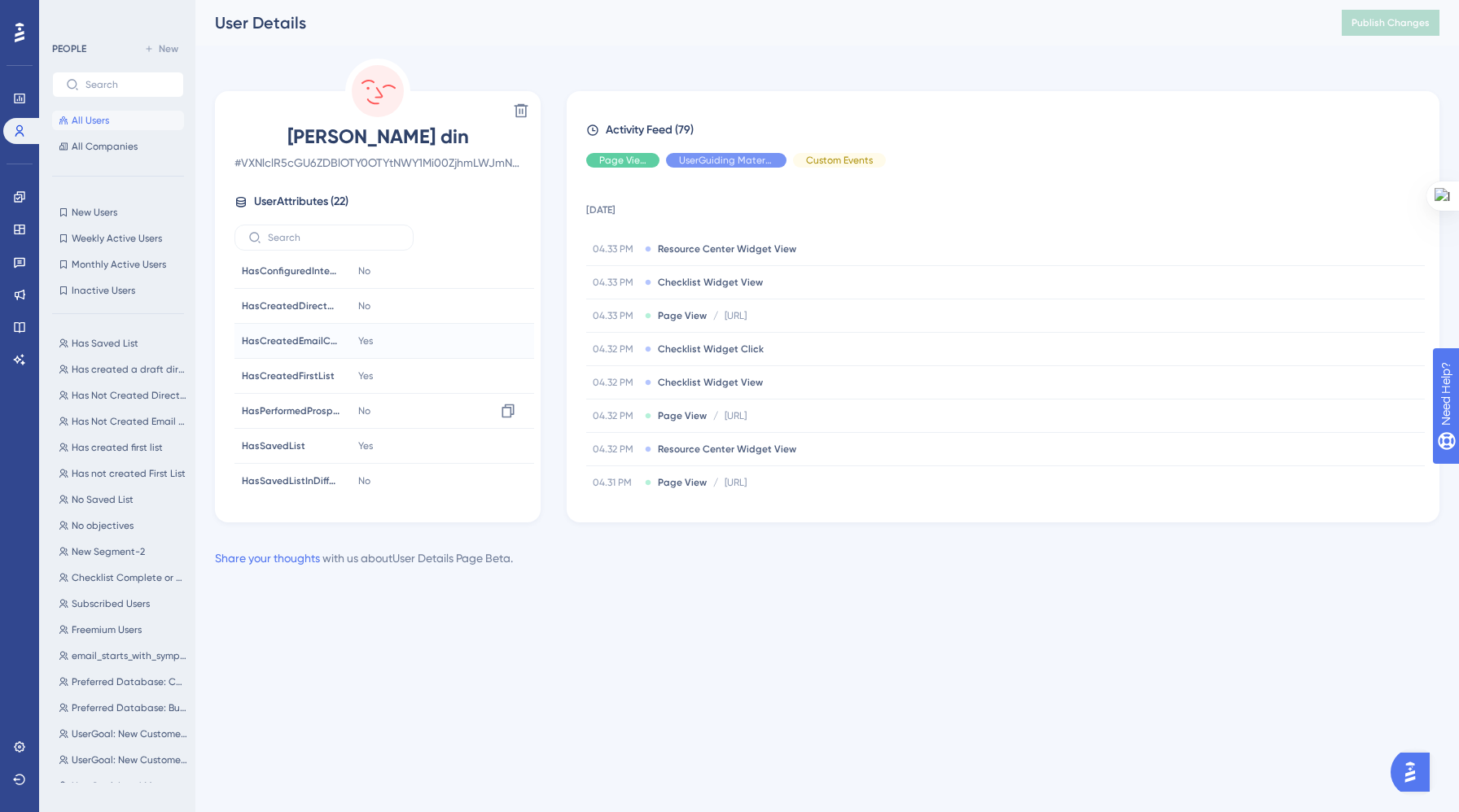
scroll to position [355, 0]
